Goal: Book appointment/travel/reservation

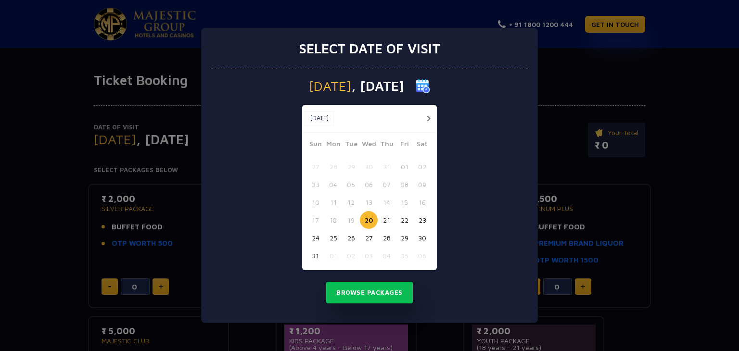
click at [430, 114] on button "button" at bounding box center [428, 119] width 12 height 12
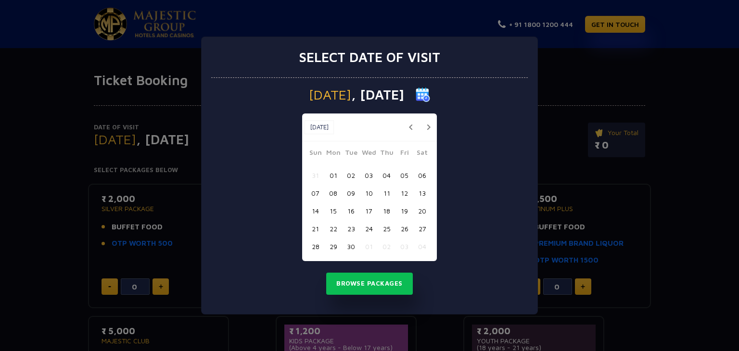
click at [389, 229] on button "25" at bounding box center [387, 229] width 18 height 18
click at [402, 231] on button "26" at bounding box center [404, 229] width 18 height 18
click at [385, 285] on button "Browse Packages" at bounding box center [369, 284] width 87 height 22
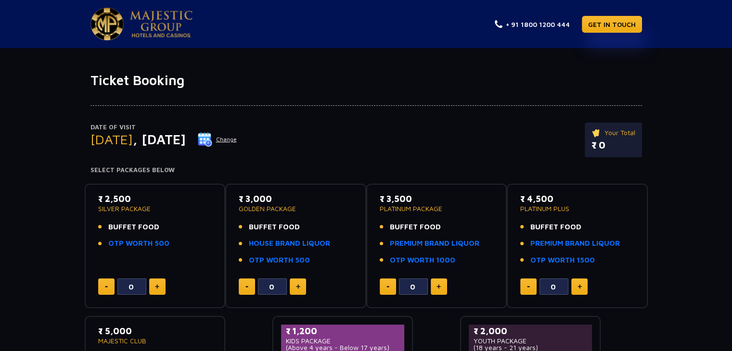
click at [212, 140] on img at bounding box center [205, 139] width 14 height 14
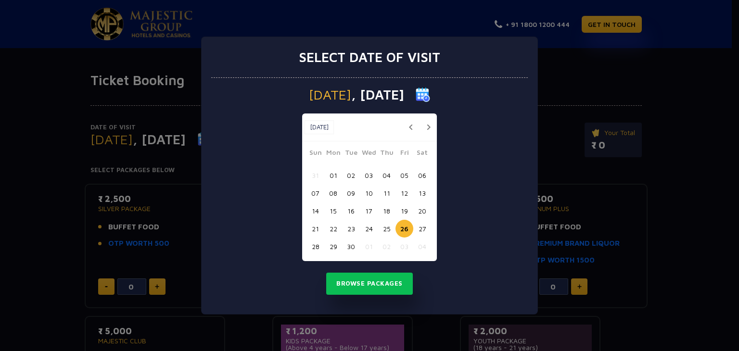
click at [410, 125] on button "button" at bounding box center [411, 127] width 12 height 12
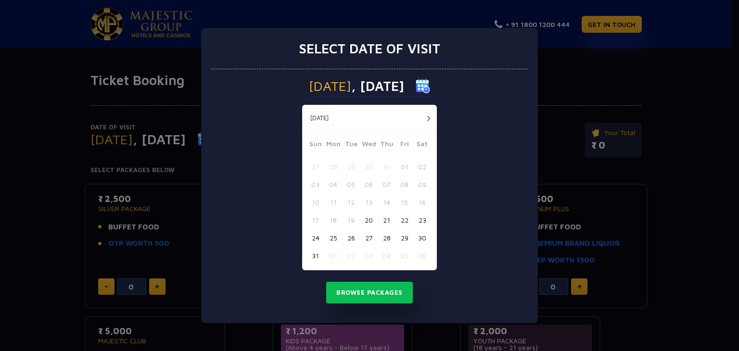
click at [389, 220] on button "21" at bounding box center [387, 220] width 18 height 18
click at [384, 289] on button "Browse Packages" at bounding box center [369, 293] width 87 height 22
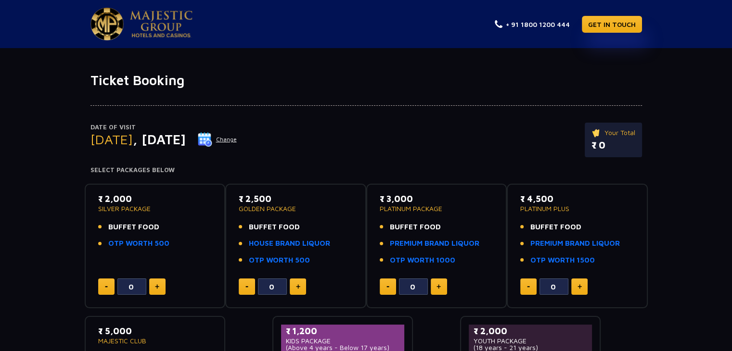
click at [212, 137] on img at bounding box center [205, 139] width 14 height 14
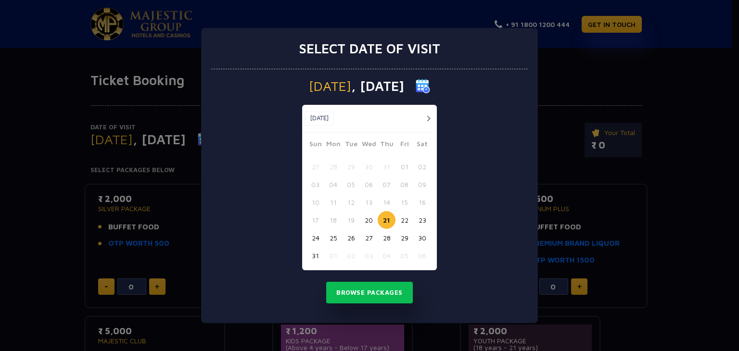
click at [427, 120] on button "button" at bounding box center [428, 119] width 12 height 12
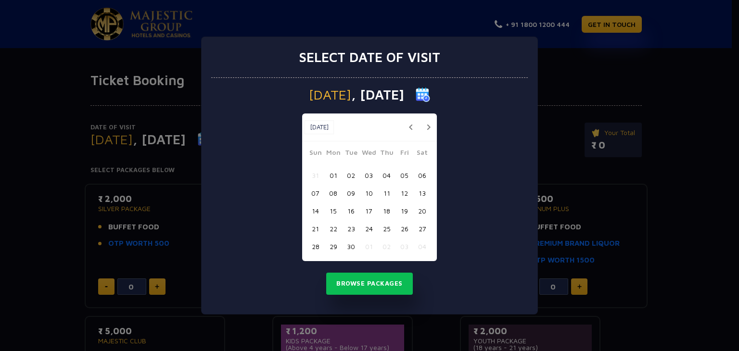
click at [352, 228] on button "23" at bounding box center [351, 229] width 18 height 18
click at [362, 283] on button "Browse Packages" at bounding box center [369, 284] width 87 height 22
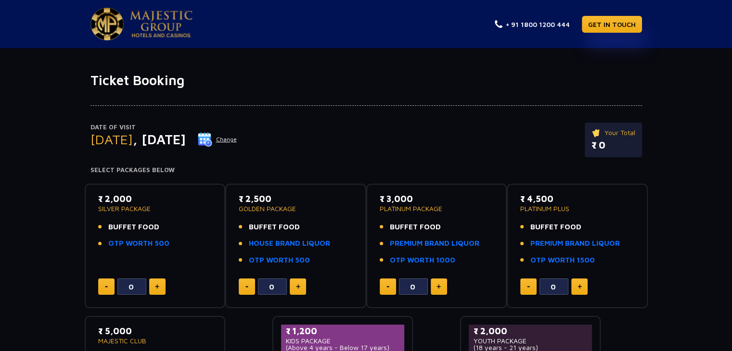
click at [237, 140] on button "Change" at bounding box center [217, 139] width 40 height 15
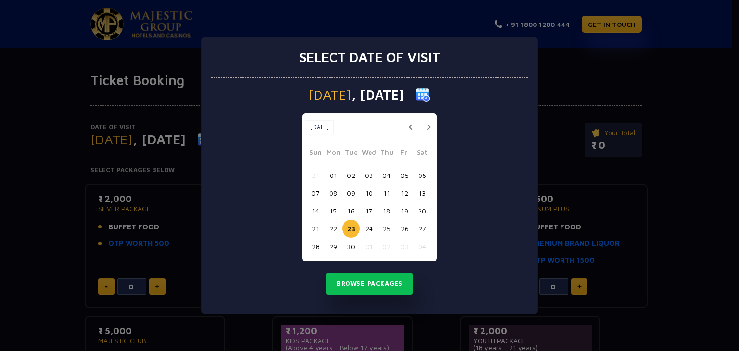
click at [369, 229] on button "24" at bounding box center [369, 229] width 18 height 18
click at [398, 278] on button "Browse Packages" at bounding box center [369, 284] width 87 height 22
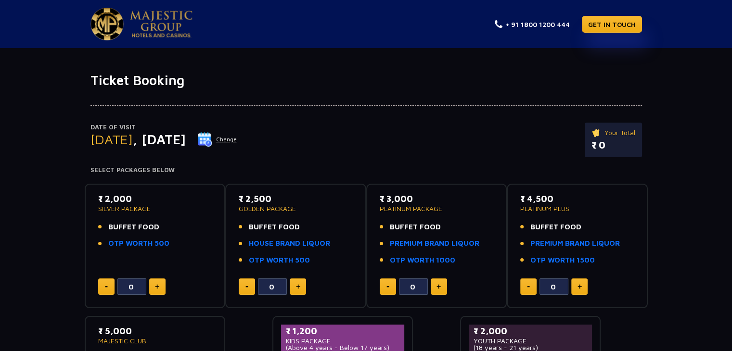
click at [237, 140] on button "Change" at bounding box center [217, 139] width 40 height 15
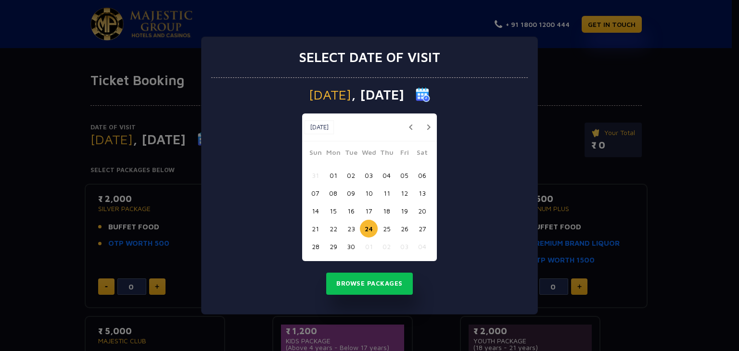
click at [384, 231] on button "25" at bounding box center [387, 229] width 18 height 18
click at [376, 285] on button "Browse Packages" at bounding box center [369, 284] width 87 height 22
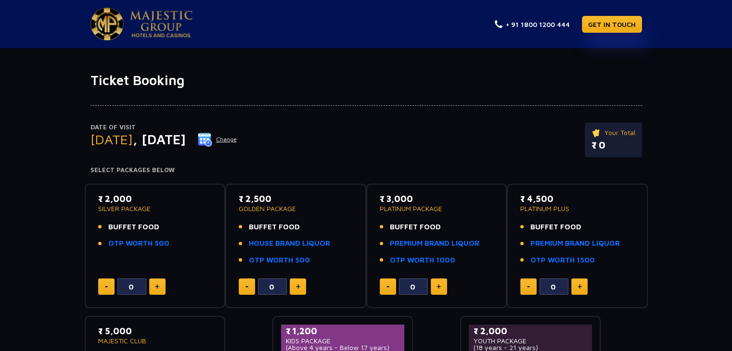
click at [237, 139] on button "Change" at bounding box center [217, 139] width 40 height 15
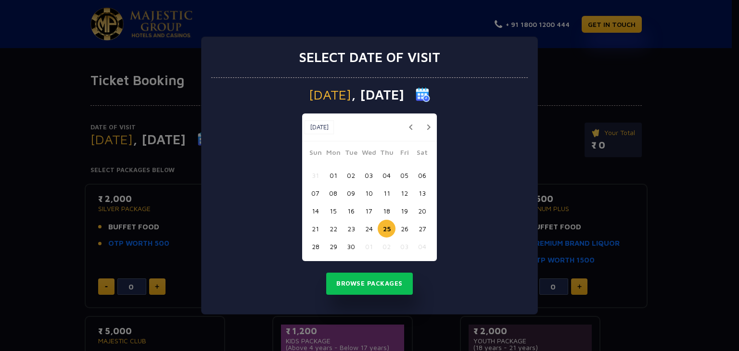
click at [404, 228] on button "26" at bounding box center [404, 229] width 18 height 18
click at [367, 281] on button "Browse Packages" at bounding box center [369, 284] width 87 height 22
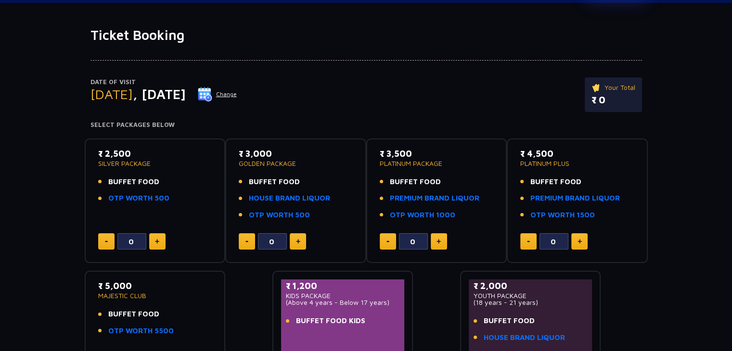
scroll to position [48, 0]
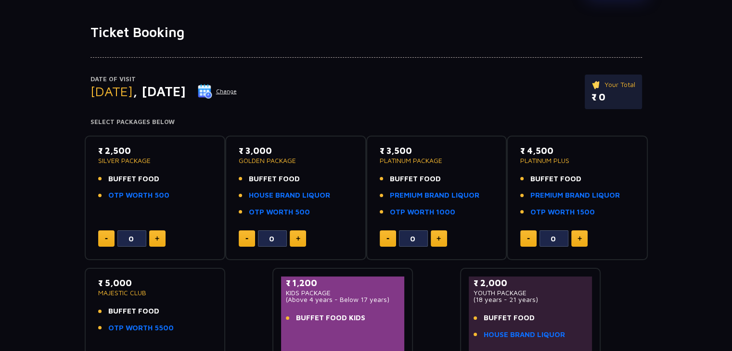
click at [237, 89] on button "Change" at bounding box center [217, 91] width 40 height 15
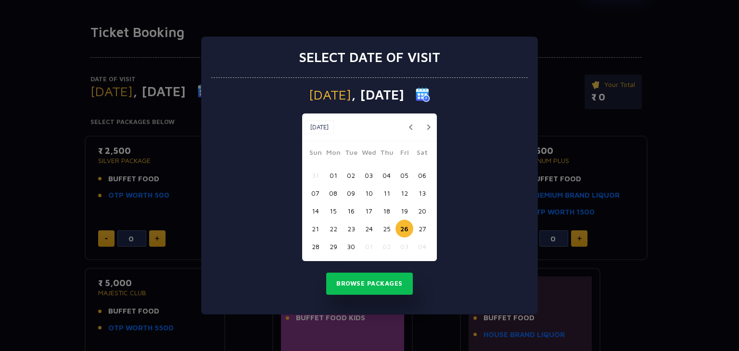
click at [388, 225] on button "25" at bounding box center [387, 229] width 18 height 18
click at [382, 282] on button "Browse Packages" at bounding box center [369, 284] width 87 height 22
